Goal: Communication & Community: Answer question/provide support

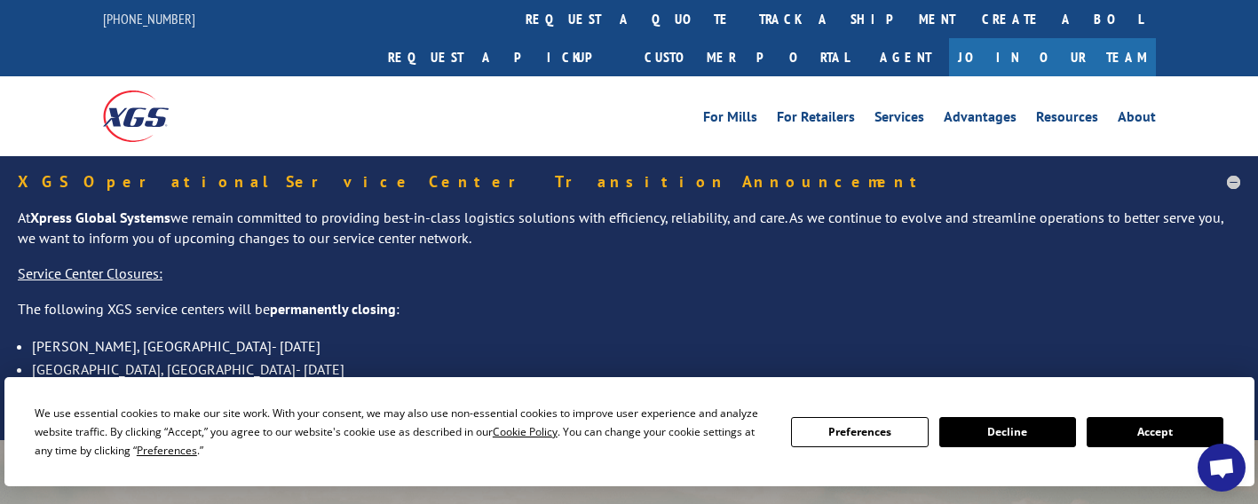
drag, startPoint x: 1184, startPoint y: 440, endPoint x: 1055, endPoint y: 387, distance: 139.4
click at [1183, 440] on button "Accept" at bounding box center [1155, 432] width 137 height 30
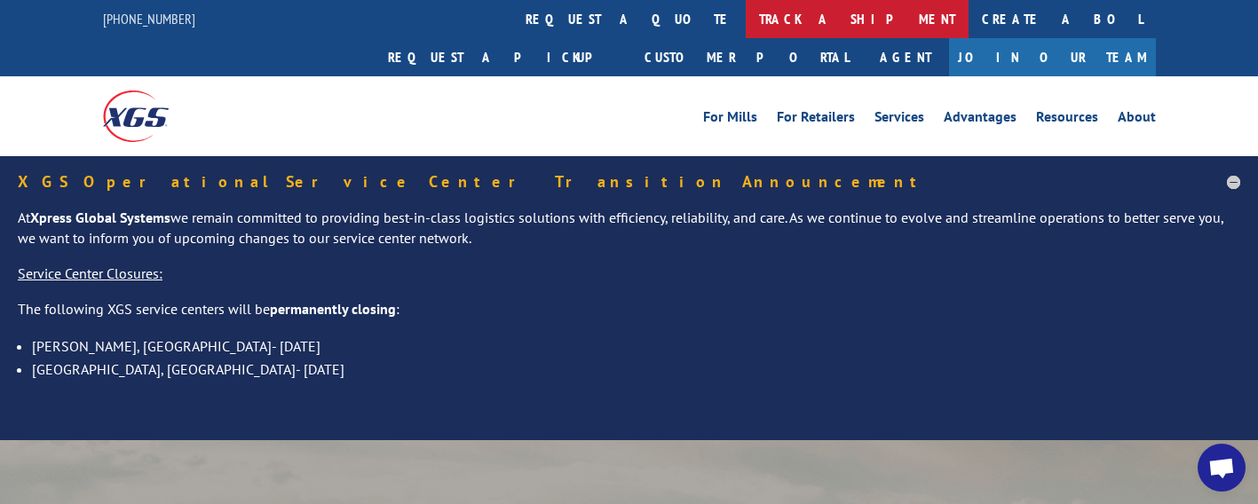
click at [746, 32] on link "track a shipment" at bounding box center [857, 19] width 223 height 38
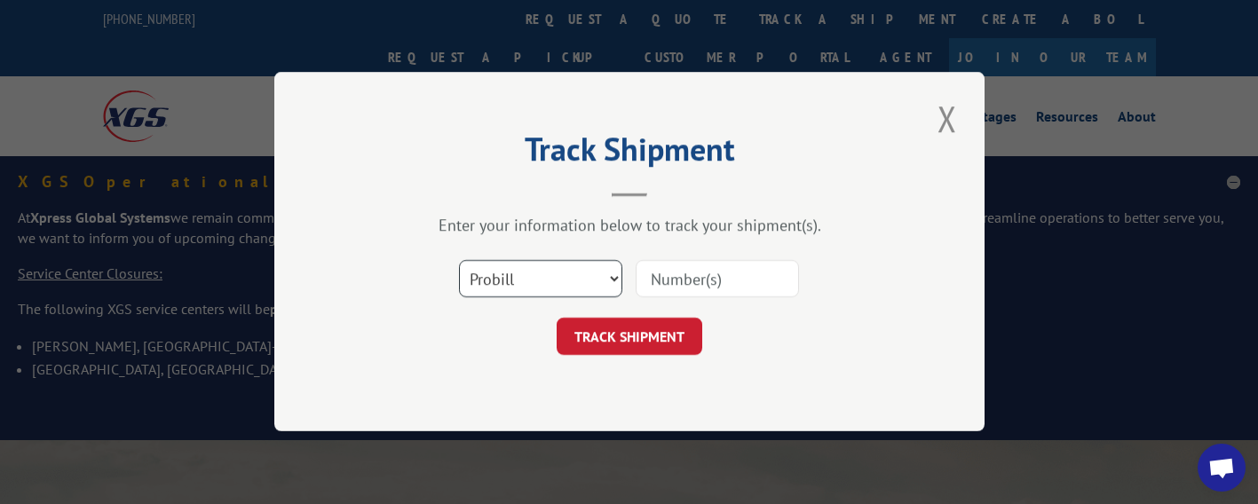
click at [566, 283] on select "Select category... Probill BOL PO" at bounding box center [540, 279] width 163 height 37
select select "bol"
click at [459, 261] on select "Select category... Probill BOL PO" at bounding box center [540, 279] width 163 height 37
click at [667, 296] on div "Select category... Probill BOL PO" at bounding box center [629, 279] width 533 height 59
click at [683, 292] on input at bounding box center [717, 279] width 163 height 37
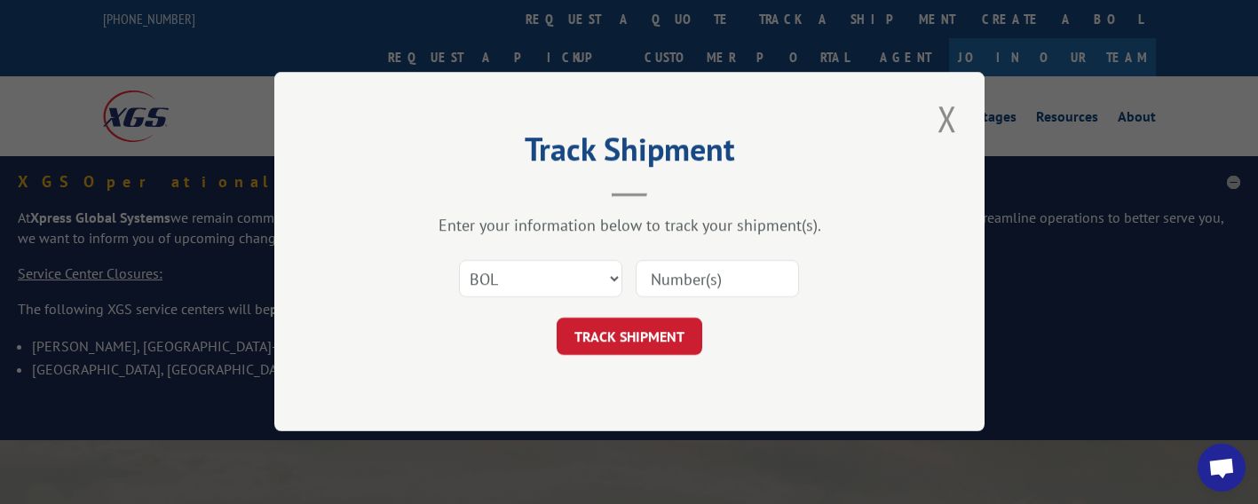
paste input "17395345"
type input "17395345"
click at [557, 270] on select "Select category... Probill BOL PO" at bounding box center [540, 279] width 163 height 37
select select "po"
click at [459, 261] on select "Select category... Probill BOL PO" at bounding box center [540, 279] width 163 height 37
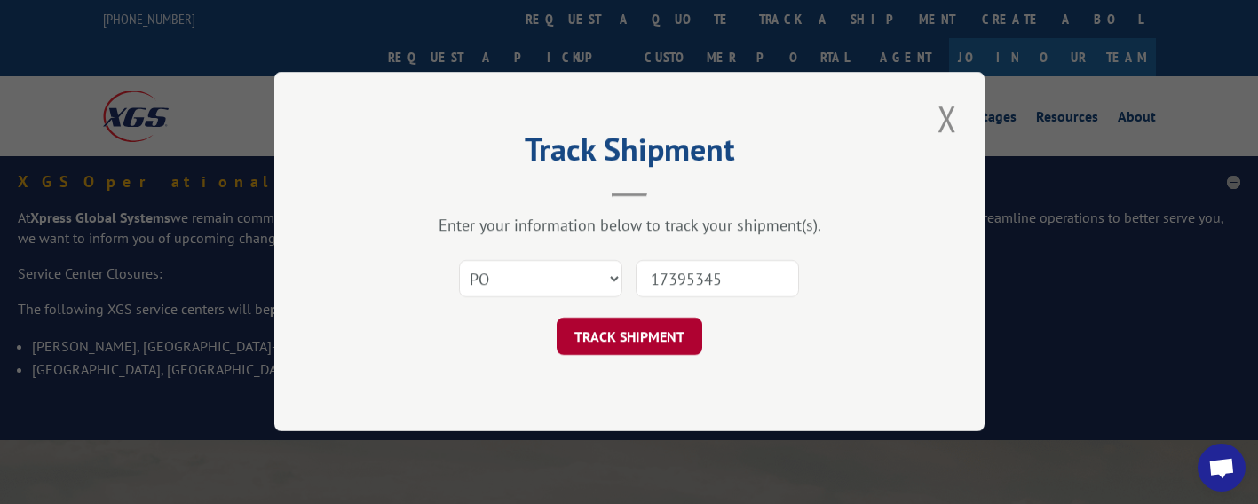
click at [627, 333] on button "TRACK SHIPMENT" at bounding box center [630, 337] width 146 height 37
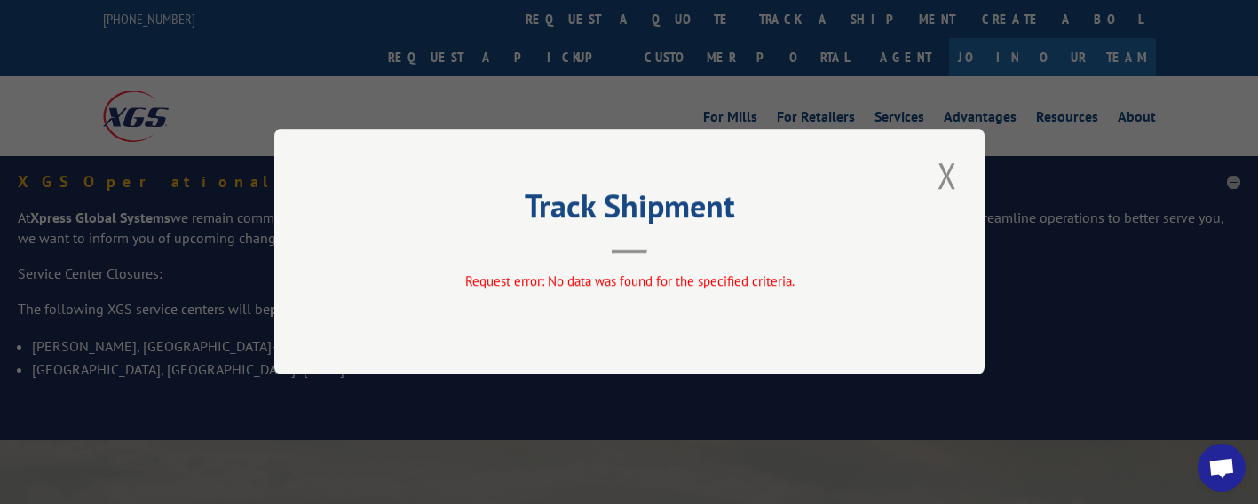
click at [938, 179] on button "Close modal" at bounding box center [947, 175] width 30 height 49
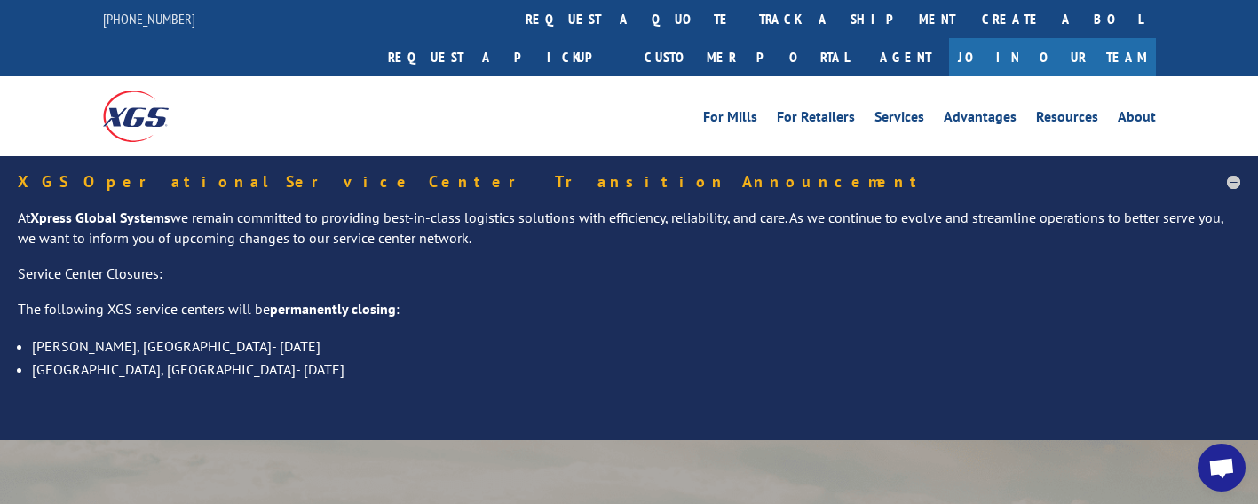
click at [746, 20] on link "track a shipment" at bounding box center [857, 19] width 223 height 38
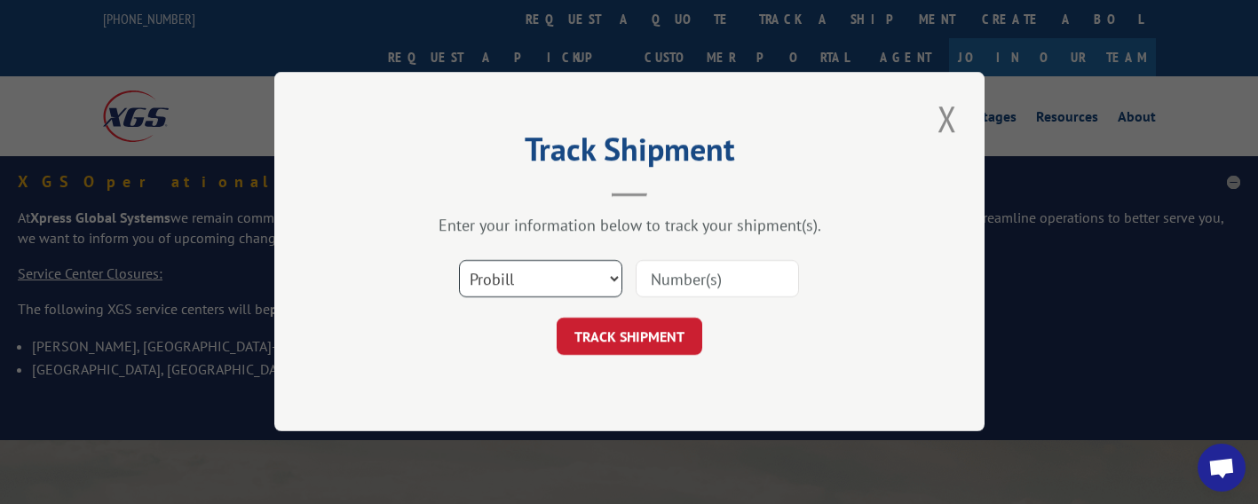
click at [572, 287] on select "Select category... Probill BOL PO" at bounding box center [540, 279] width 163 height 37
select select "bol"
click at [459, 261] on select "Select category... Probill BOL PO" at bounding box center [540, 279] width 163 height 37
click at [678, 280] on input at bounding box center [717, 279] width 163 height 37
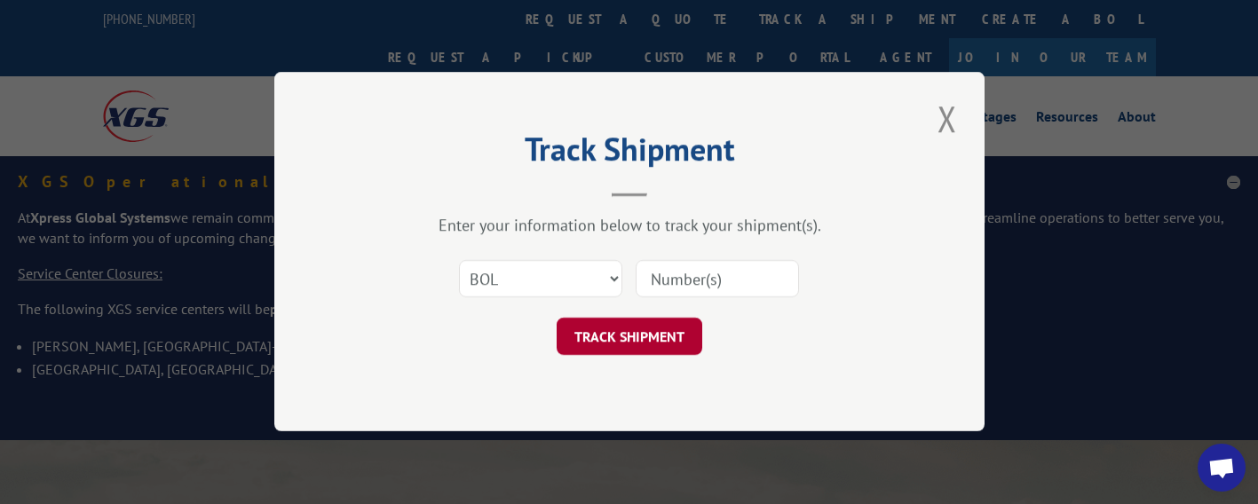
paste input "524944702"
type input "524944702"
click at [641, 341] on button "TRACK SHIPMENT" at bounding box center [630, 337] width 146 height 37
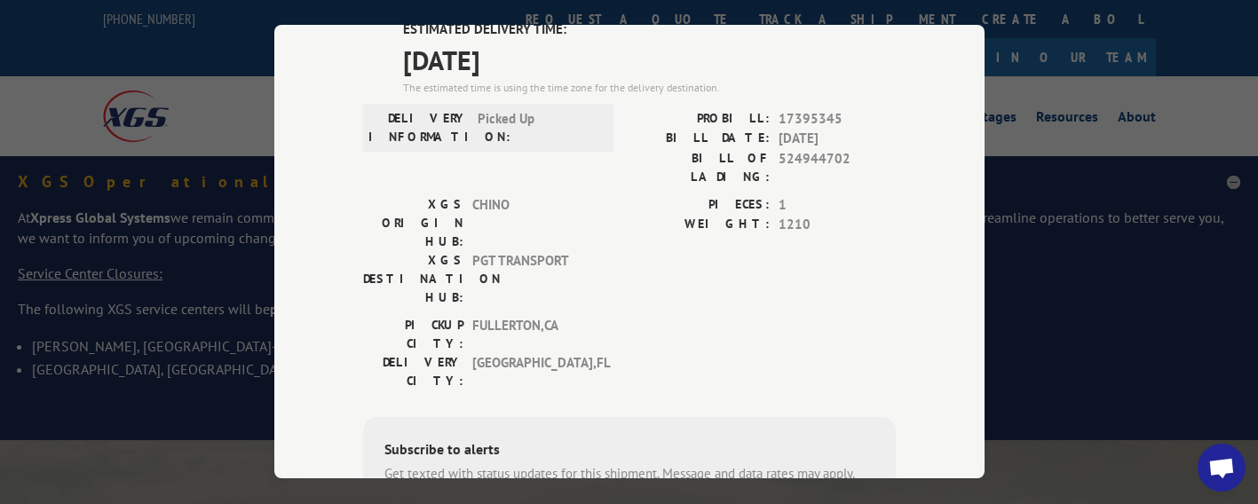
scroll to position [74, 0]
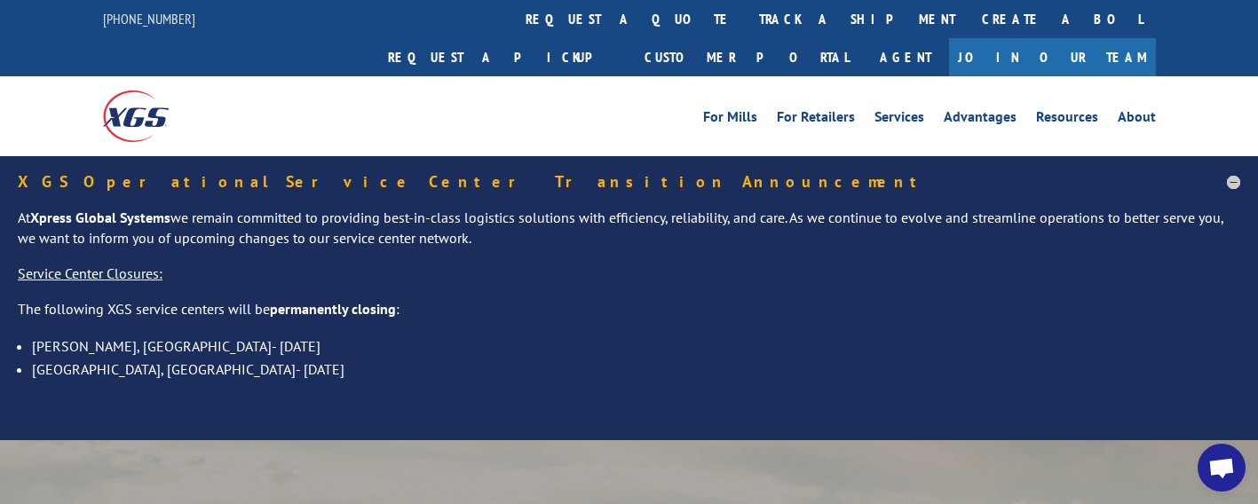
click at [1210, 452] on span "Open chat" at bounding box center [1222, 468] width 48 height 48
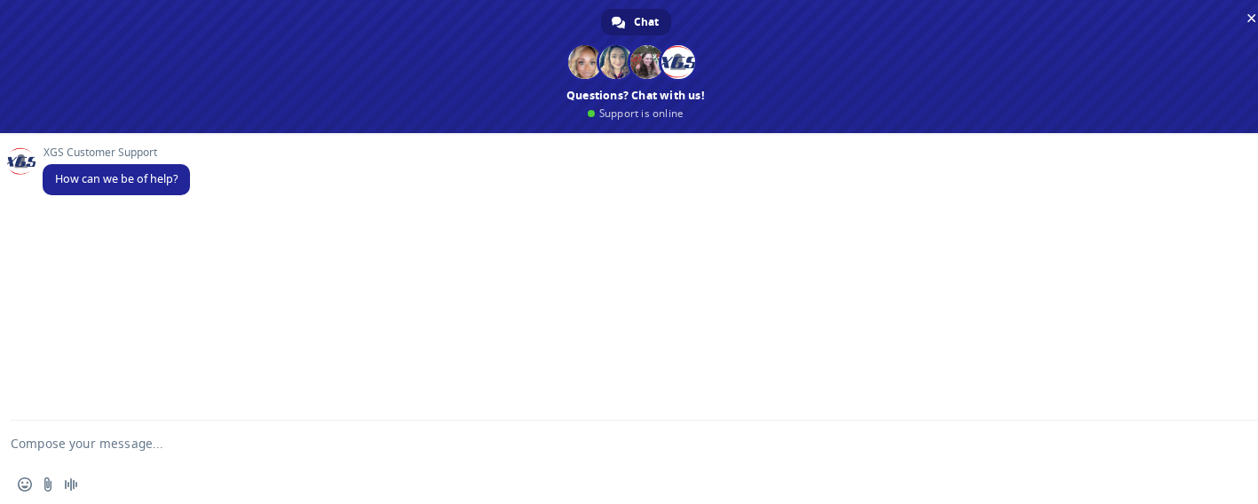
click at [108, 432] on textarea "Compose your message..." at bounding box center [615, 443] width 1208 height 44
click at [108, 432] on textarea "Hi team , I´m [PERSON_NAME] from [PERSON_NAME] and I need your help with 2 load…" at bounding box center [615, 443] width 1208 height 44
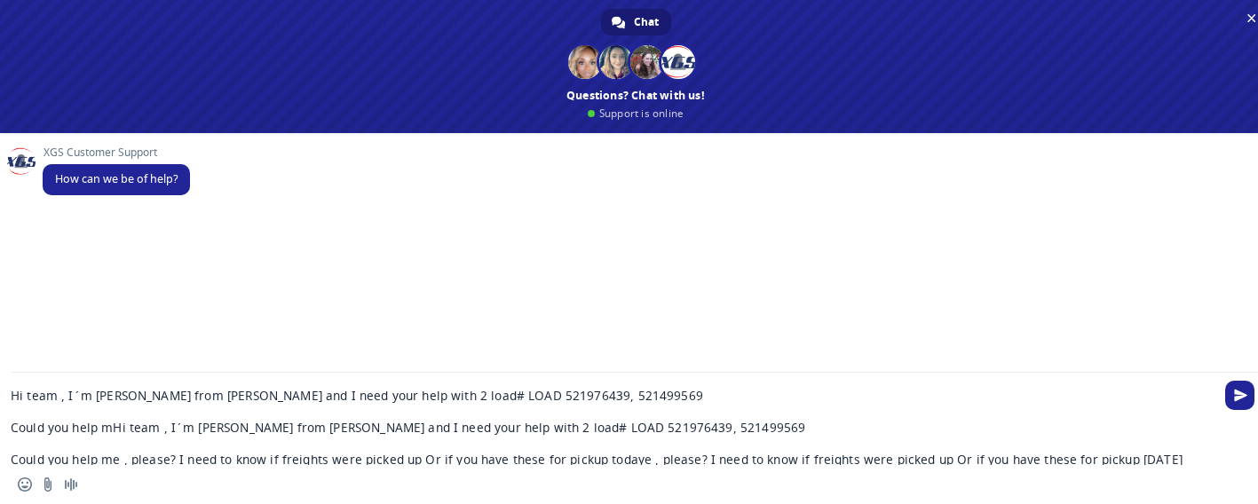
scroll to position [0, 0]
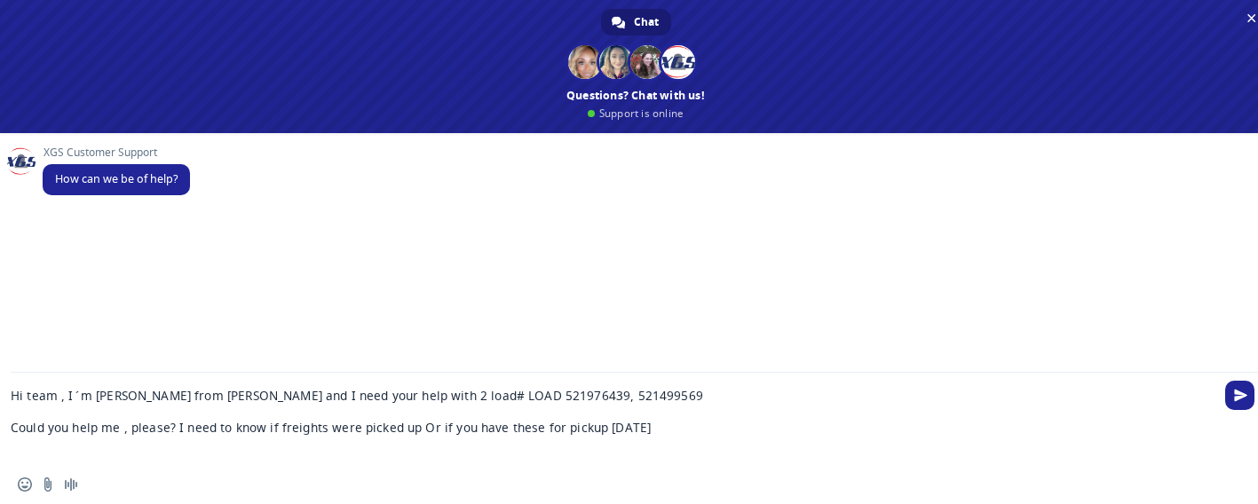
click at [389, 393] on textarea "Hi team , I´m [PERSON_NAME] from [PERSON_NAME] and I need your help with 2 load…" at bounding box center [615, 419] width 1208 height 92
click at [386, 394] on textarea "Hi team , I´m [PERSON_NAME] from [PERSON_NAME] and I need your help with 2 load…" at bounding box center [615, 419] width 1208 height 92
click at [495, 394] on textarea "Hi team , I´m [PERSON_NAME] from [PERSON_NAME] and I need your help with 3 load…" at bounding box center [615, 419] width 1208 height 92
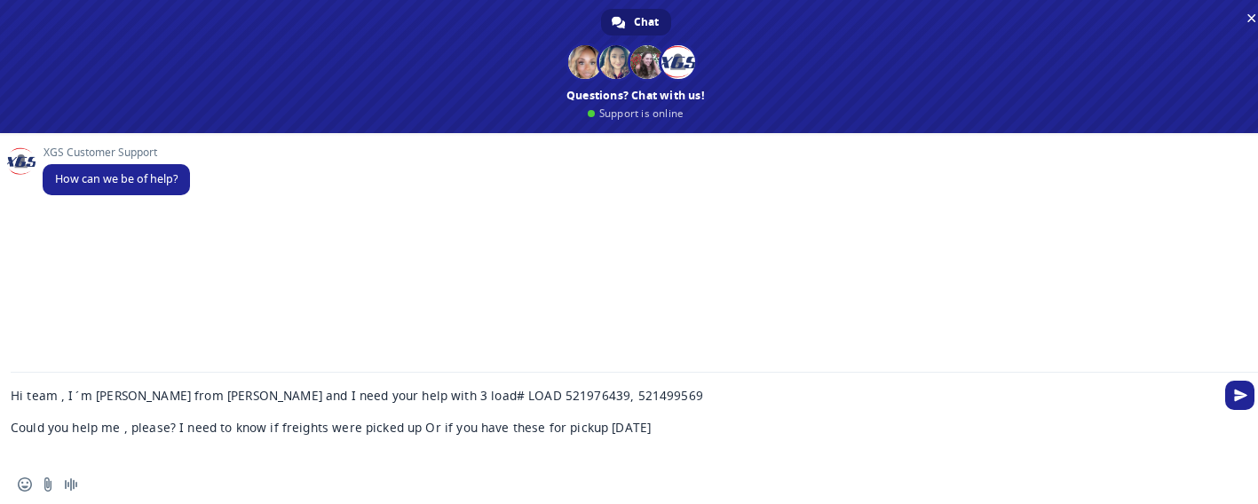
click at [495, 394] on textarea "Hi team , I´m [PERSON_NAME] from [PERSON_NAME] and I need your help with 3 load…" at bounding box center [615, 419] width 1208 height 92
paste textarea "509592"
click at [572, 392] on textarea "Hi team , I´m [PERSON_NAME] from [PERSON_NAME] and I need your help with 3 load…" at bounding box center [615, 419] width 1208 height 92
paste textarea "509334"
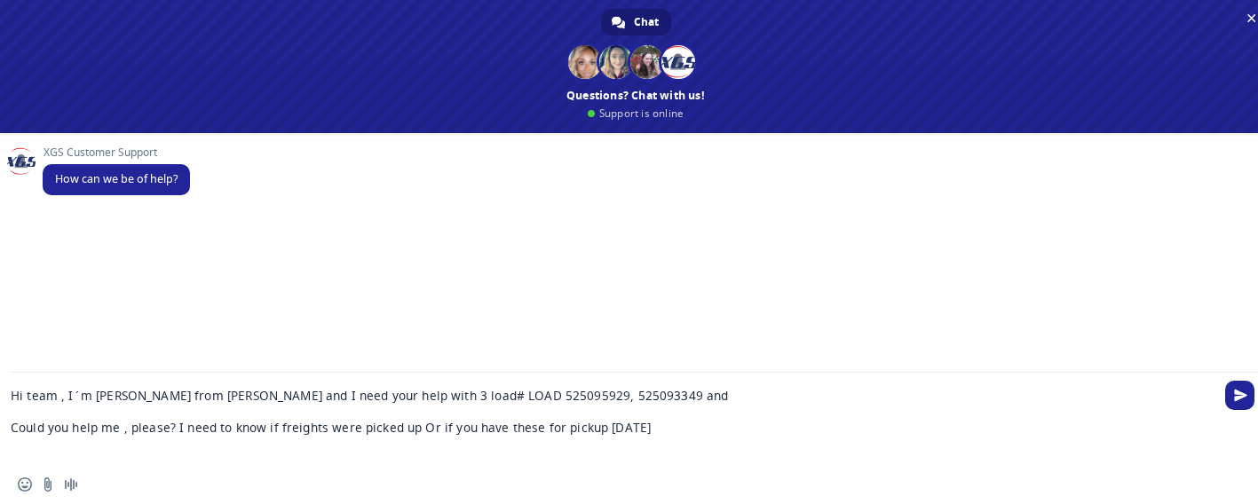
click at [721, 400] on textarea "Hi team , I´m [PERSON_NAME] from [PERSON_NAME] and I need your help with 3 load…" at bounding box center [615, 419] width 1208 height 92
paste textarea "525084074"
type textarea "Hi team , I´m [PERSON_NAME] from [PERSON_NAME] and I need your help with 3 load…"
drag, startPoint x: 655, startPoint y: 446, endPoint x: 666, endPoint y: 447, distance: 10.7
click at [666, 447] on textarea "Hi team , I´m [PERSON_NAME] from [PERSON_NAME] and I need your help with 3 load…" at bounding box center [615, 419] width 1208 height 92
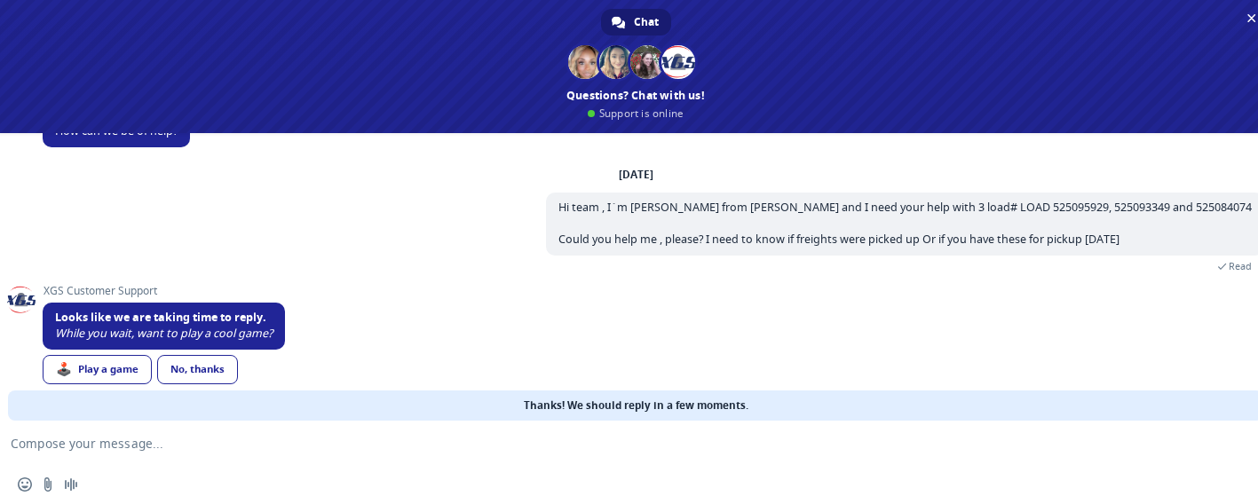
scroll to position [65, 0]
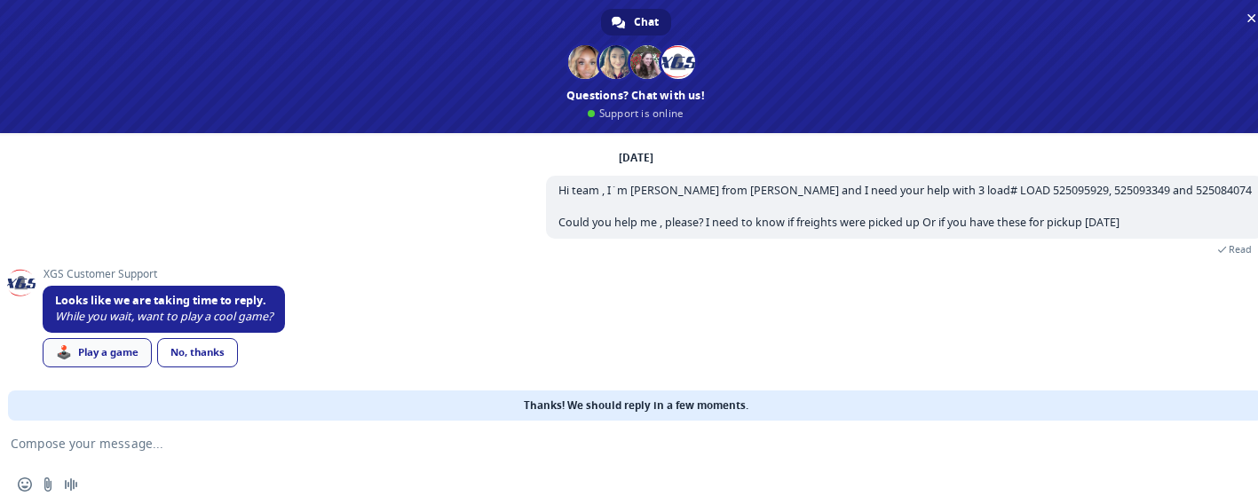
click at [127, 353] on link "🕹️ Play a game" at bounding box center [97, 352] width 109 height 29
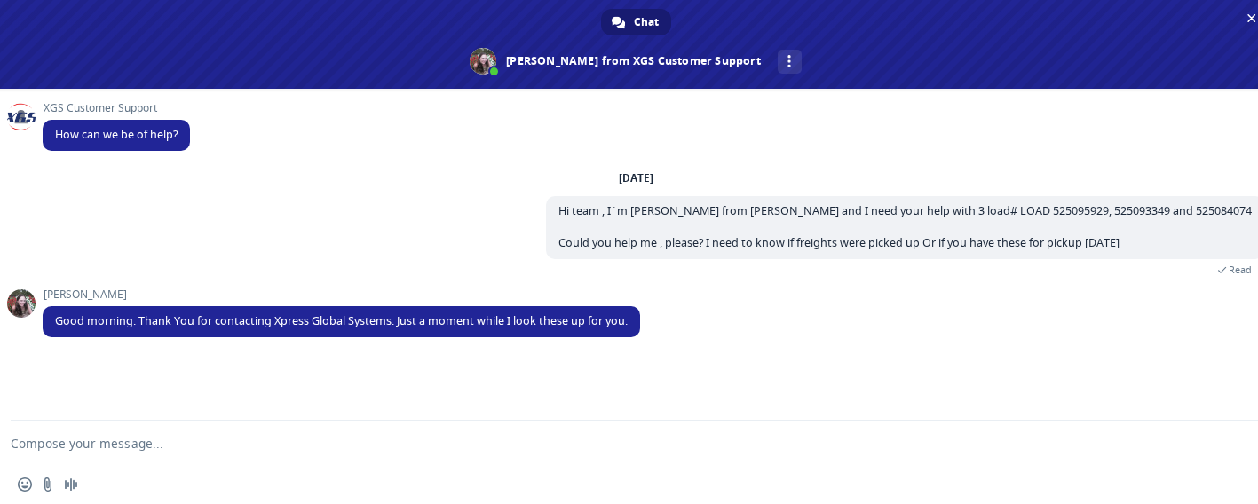
click at [647, 276] on div "[DATE] Hi team , I´m [PERSON_NAME] from [PERSON_NAME] and I need your help with…" at bounding box center [654, 230] width 1222 height 118
click at [144, 439] on textarea "Compose your message..." at bounding box center [615, 443] width 1208 height 44
type textarea "Hi [PERSON_NAME], thanks"
click at [870, 338] on div "[PERSON_NAME] Good morning. Thank You for contacting Xpress Global Systems. Jus…" at bounding box center [654, 319] width 1222 height 61
click at [599, 221] on div "[DATE] Hi team , I´m [PERSON_NAME] from [PERSON_NAME] and I need your help with…" at bounding box center [654, 230] width 1222 height 118
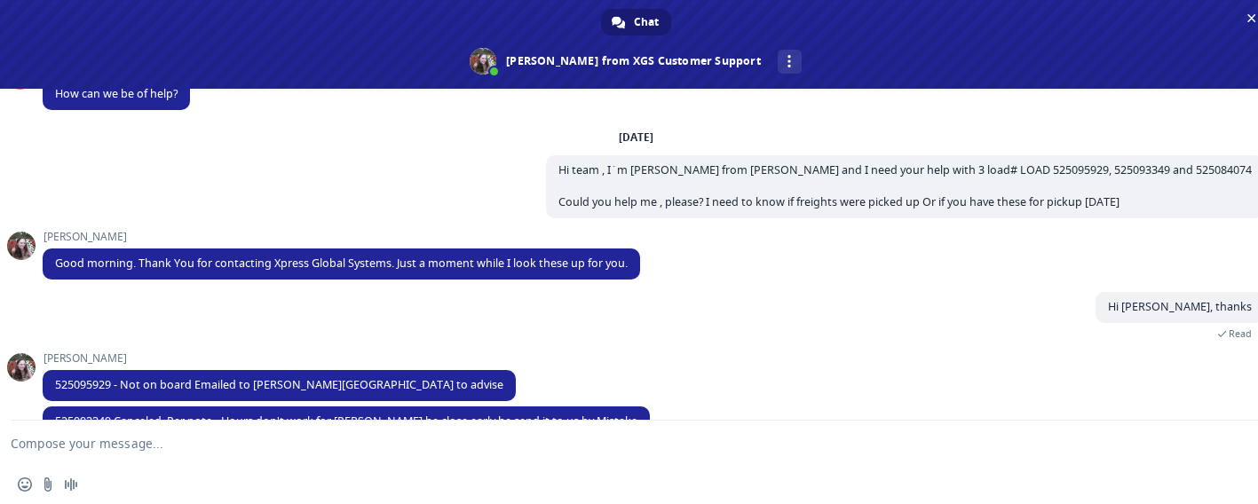
scroll to position [114, 0]
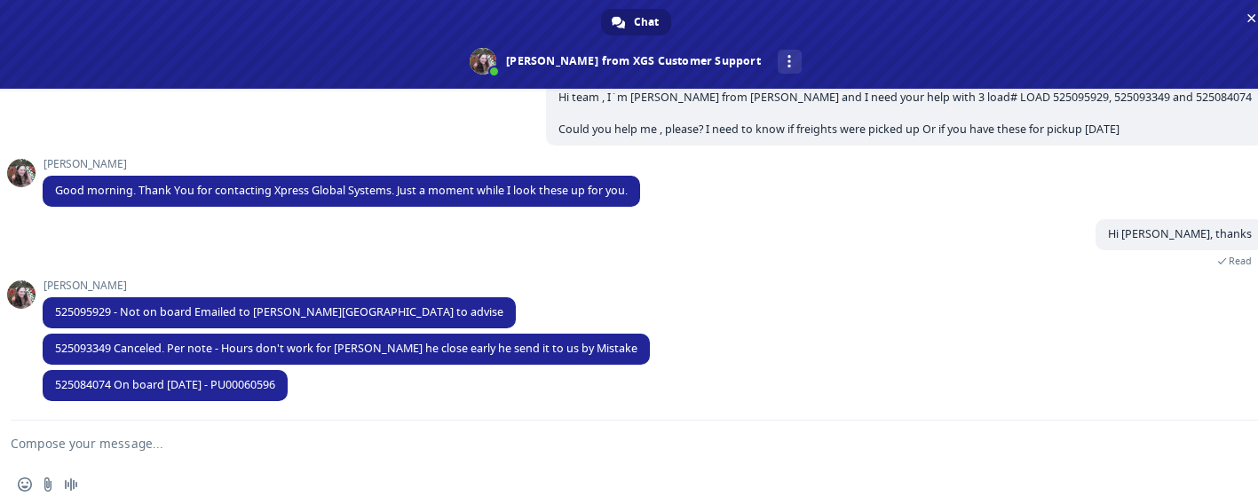
click at [232, 444] on textarea "Compose your message..." at bounding box center [615, 443] width 1208 height 44
click at [482, 397] on div "[PERSON_NAME] 525084074 On board [DATE] - PU00060596 4 minutes ago" at bounding box center [654, 395] width 1222 height 51
click at [56, 385] on span "525084074 On board [DATE] - PU00060596" at bounding box center [165, 384] width 220 height 15
drag, startPoint x: 115, startPoint y: 387, endPoint x: 279, endPoint y: 387, distance: 163.4
click at [279, 387] on span "525084074 On board [DATE] - PU00060596" at bounding box center [165, 385] width 245 height 31
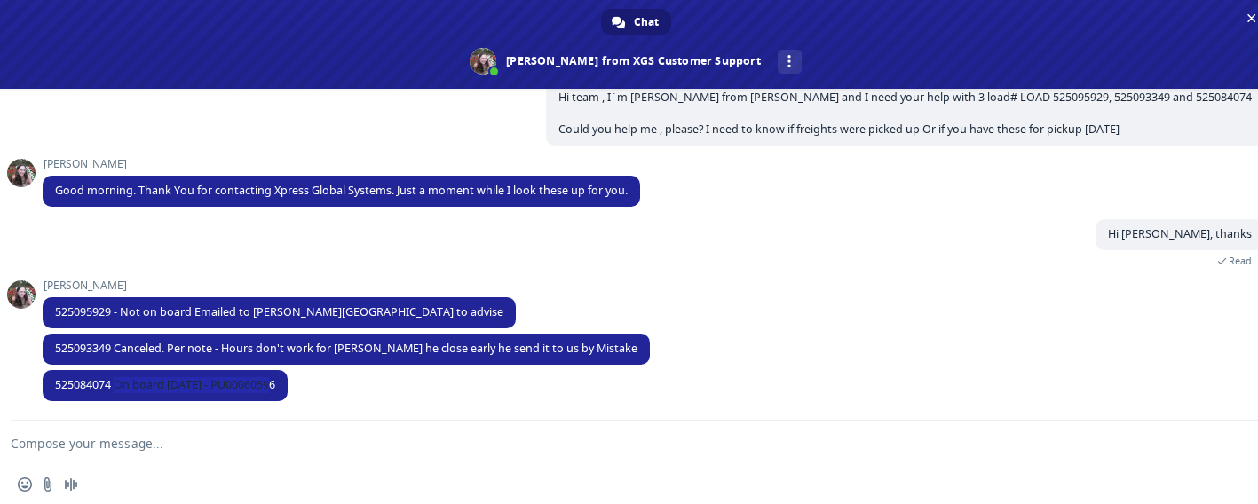
copy span "On board [DATE] - PU00060596"
click at [409, 398] on div "[PERSON_NAME] 525084074 On board [DATE] - PU00060596 5 minutes ago" at bounding box center [654, 395] width 1222 height 51
click at [375, 417] on div "[PERSON_NAME] 525084074 On board [DATE] - PU00060596 5 minutes ago" at bounding box center [654, 395] width 1222 height 51
click at [328, 463] on textarea "Compose your message..." at bounding box center [615, 443] width 1208 height 44
click at [336, 488] on div "Insert an emoji Send a file Audio message" at bounding box center [636, 484] width 1272 height 39
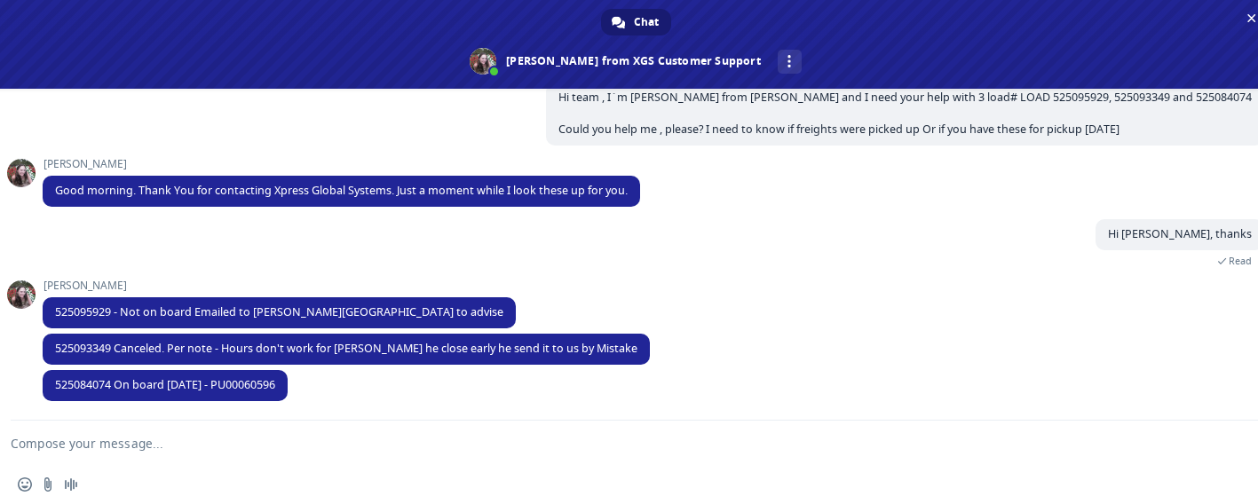
click at [253, 449] on textarea "Compose your message..." at bounding box center [615, 443] width 1208 height 44
type textarea "A"
type textarea "good"
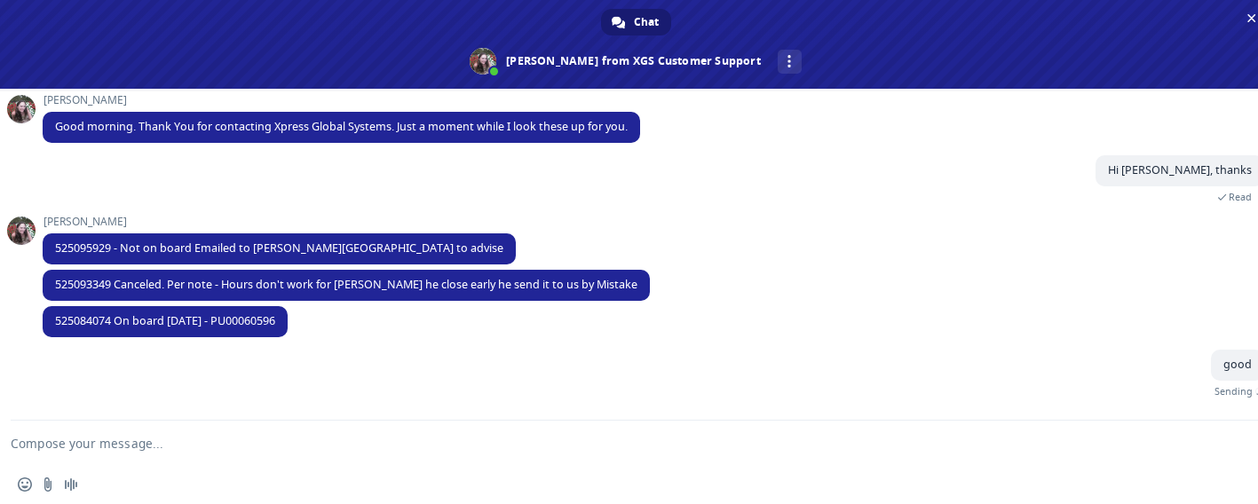
scroll to position [157, 0]
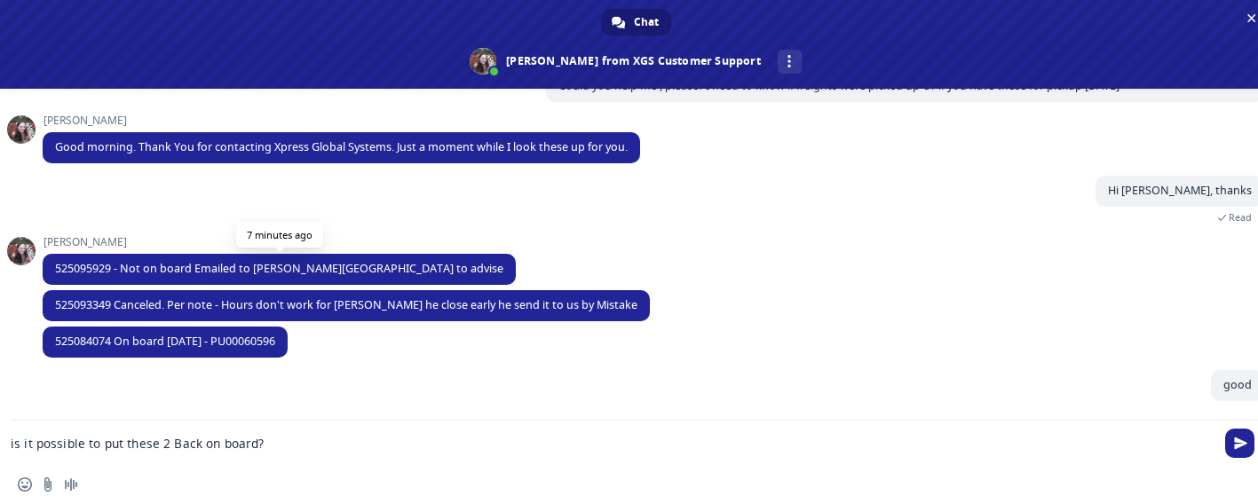
click at [71, 263] on span "525095929 - Not on board Emailed to [PERSON_NAME][GEOGRAPHIC_DATA] to advise" at bounding box center [279, 268] width 448 height 15
copy span "525095929"
click at [305, 451] on textarea "is it possible to put these 2 Back on board?" at bounding box center [615, 443] width 1208 height 44
paste textarea "525095929"
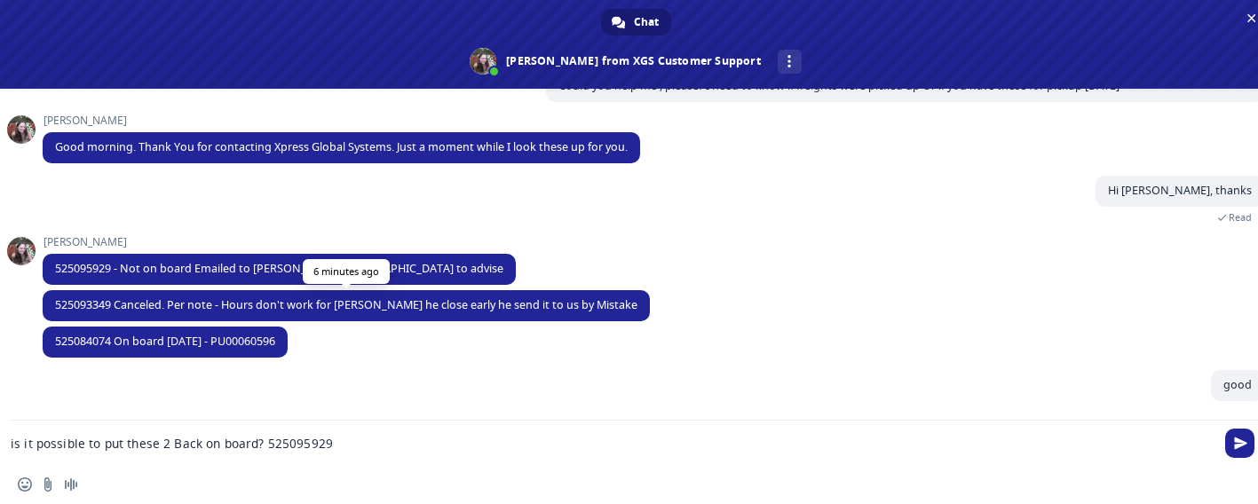
click at [91, 308] on span "525093349 Canceled. Per note - Hours don't work for [PERSON_NAME] he close earl…" at bounding box center [346, 305] width 583 height 15
copy span "525093349"
click at [382, 445] on textarea "is it possible to put these 2 Back on board? 525095929" at bounding box center [615, 443] width 1208 height 44
paste textarea "525093349"
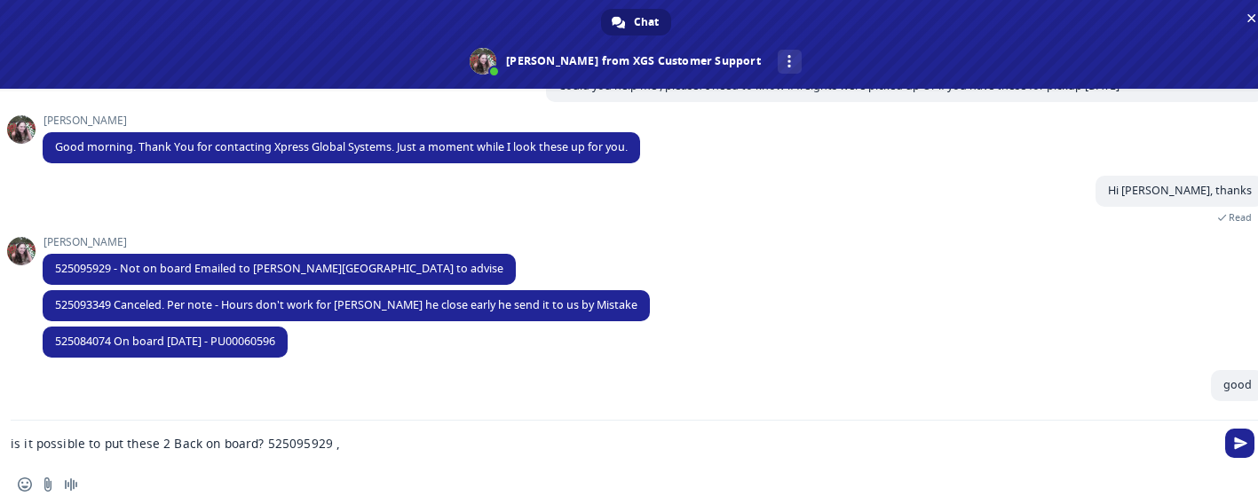
type textarea "is it possible to put these 2 Back on board? 525095929 , 525093349"
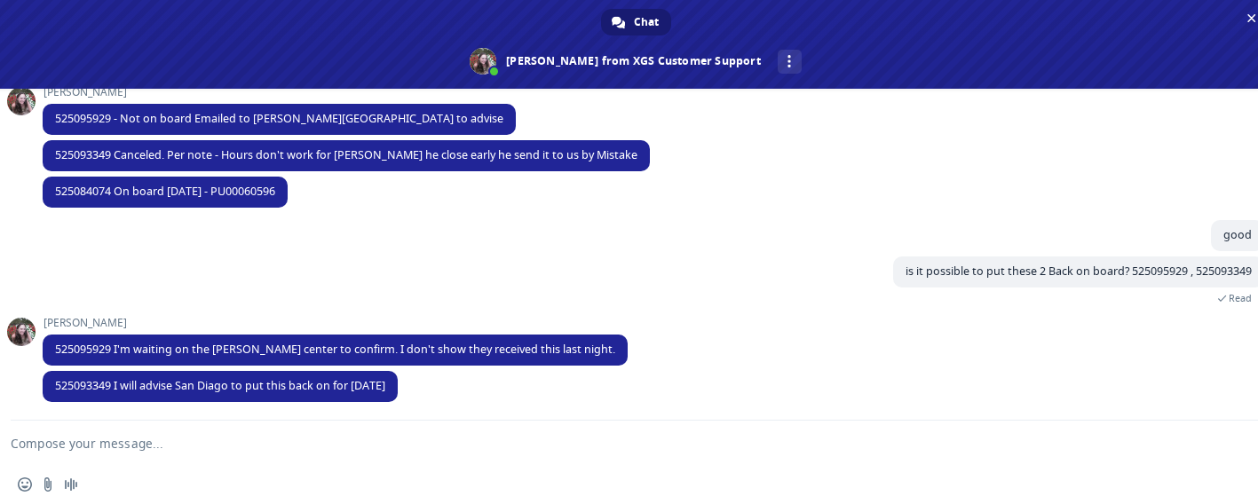
scroll to position [291, 0]
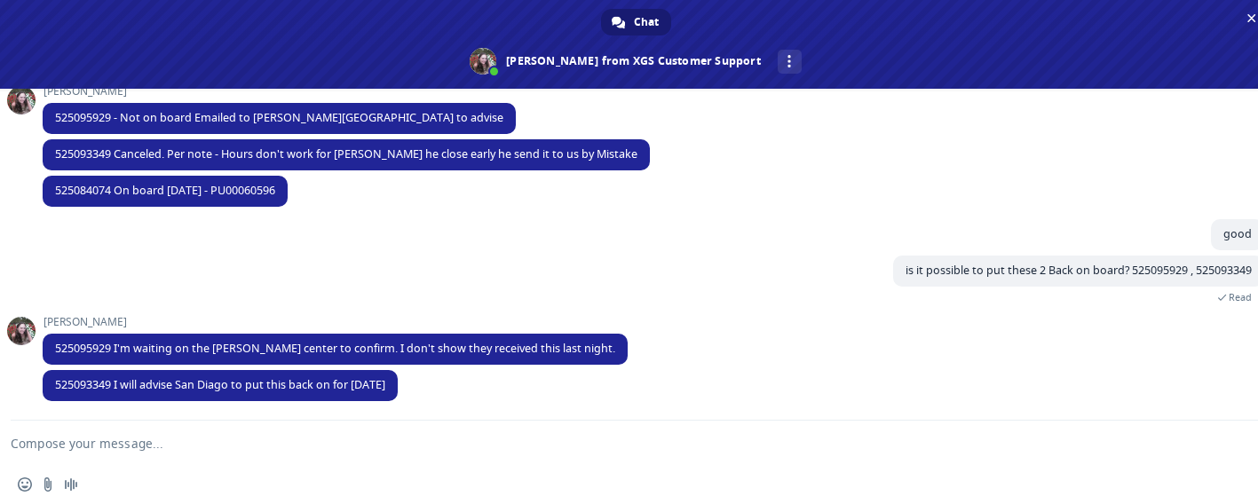
click at [453, 436] on textarea "Compose your message..." at bounding box center [615, 443] width 1208 height 44
click at [506, 463] on textarea "Compose your message..." at bounding box center [615, 443] width 1208 height 44
type textarea "Okay"
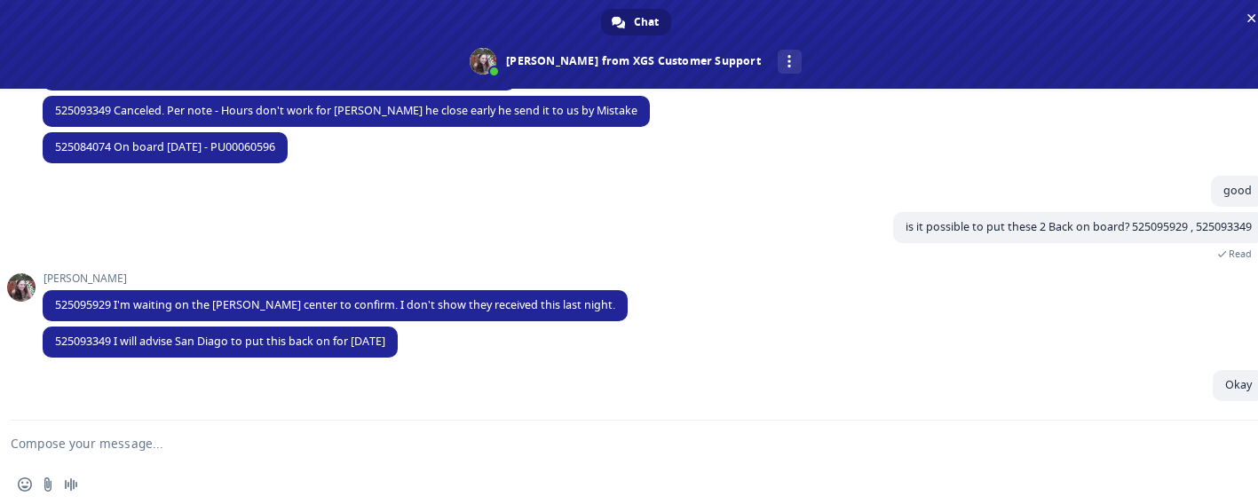
scroll to position [335, 0]
type textarea "Thanks [PERSON_NAME] for that info and your help"
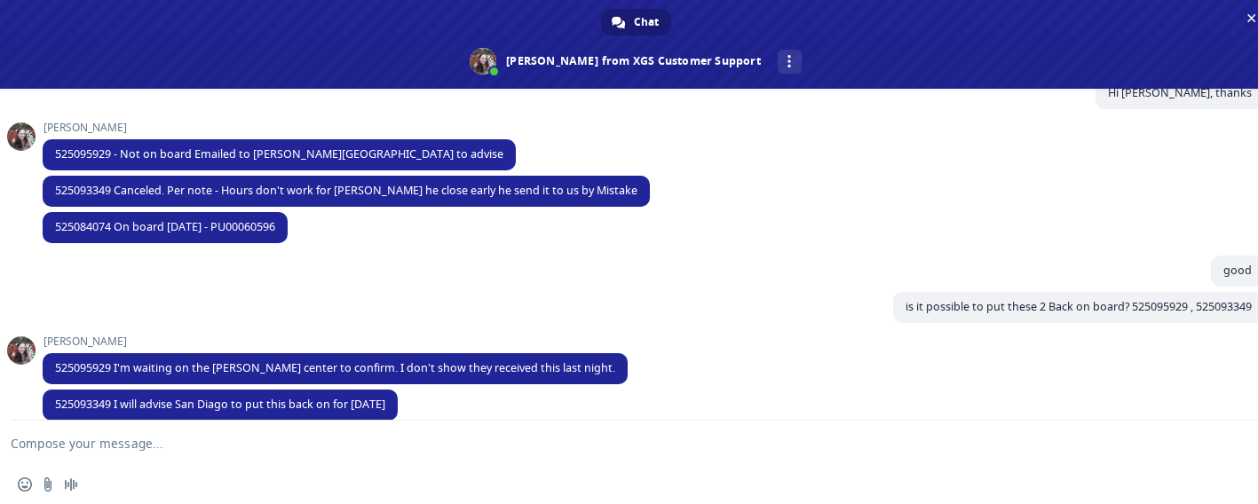
scroll to position [432, 0]
